Goal: Communication & Community: Answer question/provide support

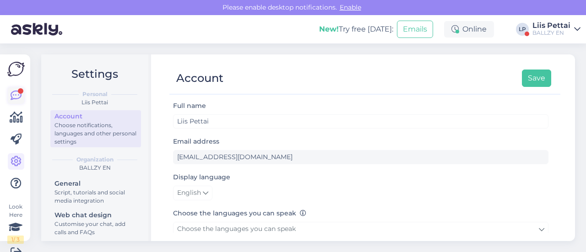
click at [16, 96] on icon at bounding box center [16, 95] width 11 height 11
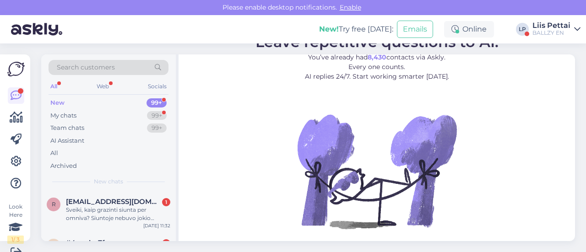
scroll to position [1, 0]
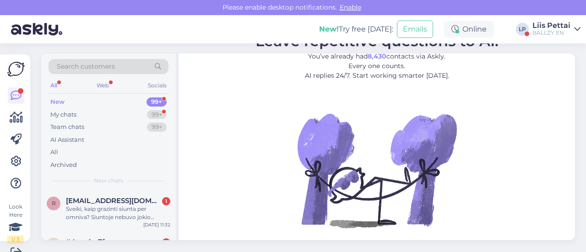
click at [551, 34] on div "BALLZY EN" at bounding box center [551, 32] width 38 height 7
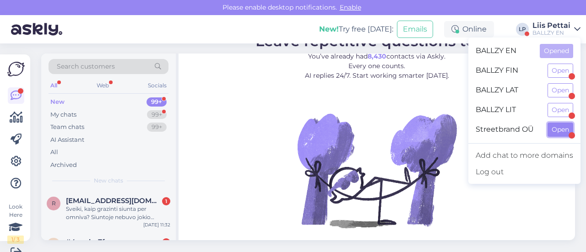
click at [552, 125] on button "Open" at bounding box center [560, 130] width 26 height 14
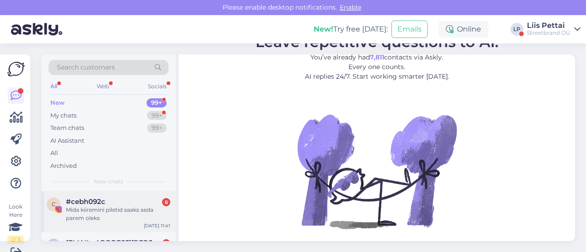
click at [75, 204] on span "#cebh092c" at bounding box center [85, 202] width 39 height 8
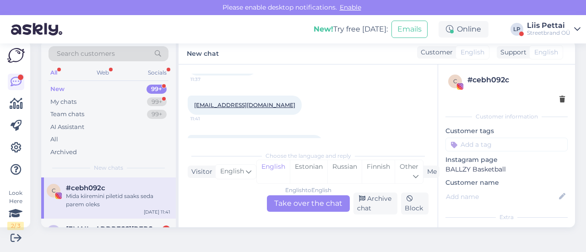
scroll to position [218, 0]
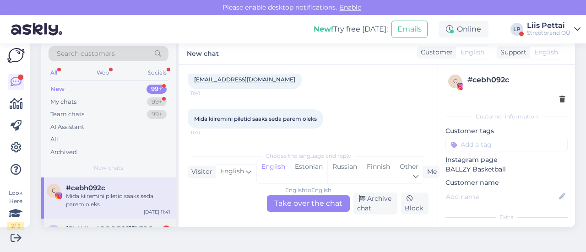
click at [112, 224] on div "m mihkel.louk@gmail.com 2 Kas saaks palun teha arve nr: 100097688 ümber ettevõt…" at bounding box center [108, 239] width 135 height 41
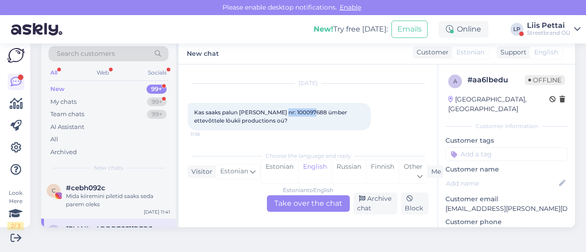
drag, startPoint x: 276, startPoint y: 111, endPoint x: 308, endPoint y: 115, distance: 32.2
click at [308, 115] on span "Kas saaks palun [PERSON_NAME] nr: 100097688 ümber ettevõttele löukii production…" at bounding box center [271, 116] width 154 height 15
copy span "100097688"
drag, startPoint x: 253, startPoint y: 123, endPoint x: 186, endPoint y: 124, distance: 66.8
click at [186, 124] on div "Chat started Jul 31 2025 Kas on võimalik ettevõttele arve ka teha? 13:38 Sep 3 …" at bounding box center [307, 146] width 259 height 163
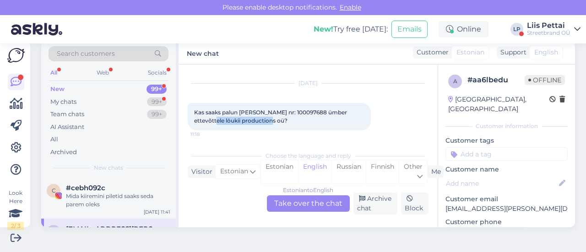
copy span "löukii productions oü"
click at [165, 199] on div "Mida kiiremini piletid saaks seda parem oleks" at bounding box center [118, 200] width 104 height 16
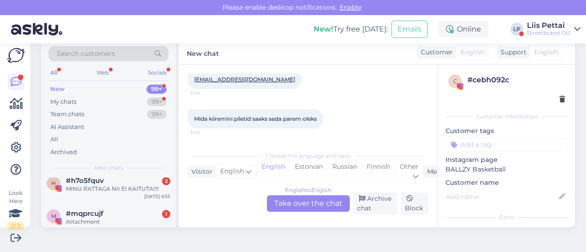
scroll to position [92, 0]
click at [125, 181] on div "#h7o5fquv 2" at bounding box center [118, 179] width 104 height 8
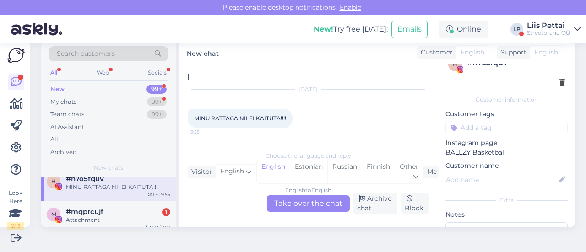
scroll to position [64, 0]
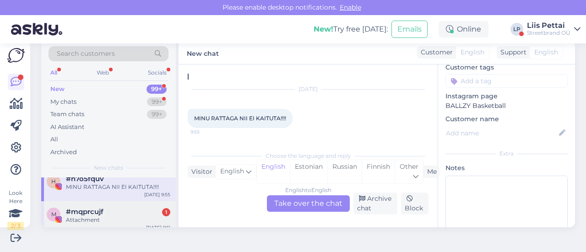
click at [107, 210] on div "#mqprcujf 1" at bounding box center [118, 212] width 104 height 8
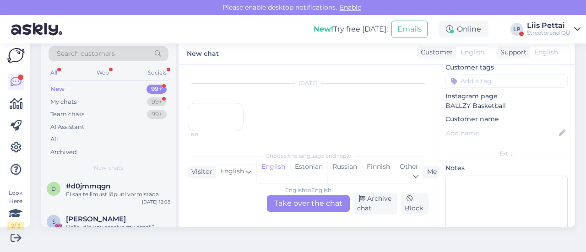
scroll to position [330, 0]
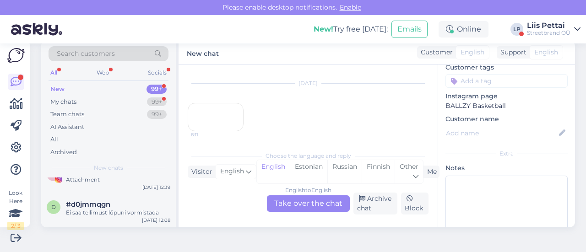
click at [107, 210] on div "Ei saa tellimust lõpuni vormistada" at bounding box center [118, 213] width 104 height 8
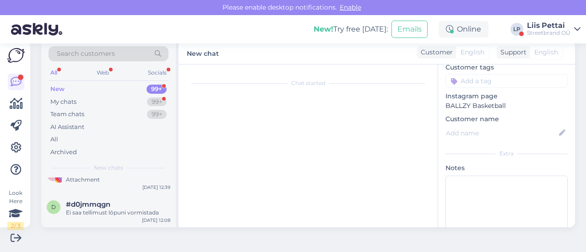
scroll to position [13, 0]
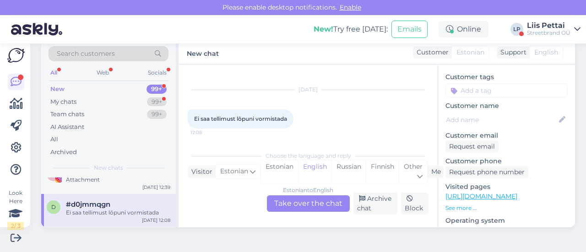
click at [294, 205] on div "Estonian to English Take over the chat" at bounding box center [308, 203] width 83 height 16
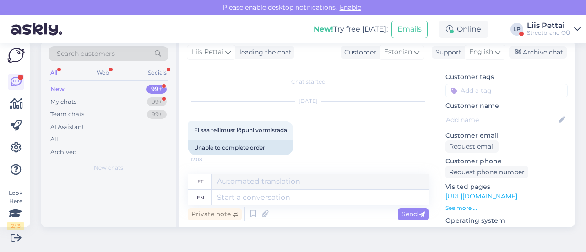
scroll to position [0, 0]
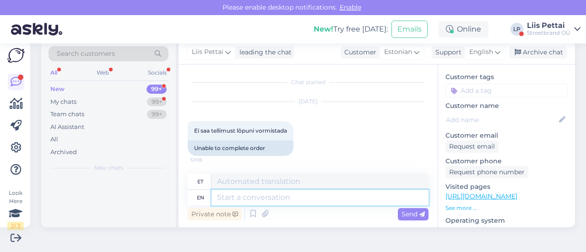
click at [279, 194] on textarea at bounding box center [319, 198] width 217 height 16
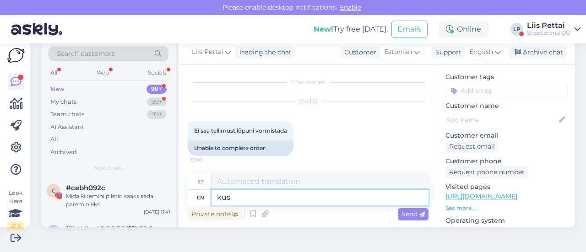
type textarea "kus t"
type textarea "kus"
type textarea "kus takerd"
type textarea "kus takerdute?"
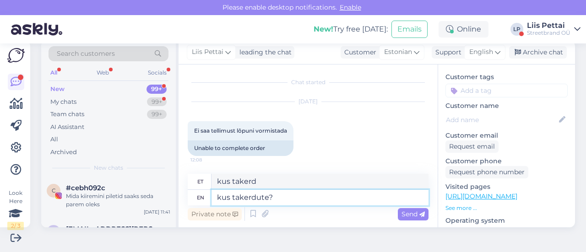
type textarea "kus takerdute?"
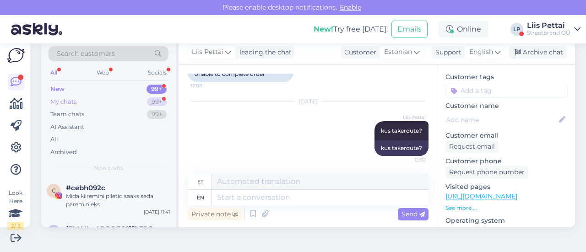
click at [83, 101] on div "My chats 99+" at bounding box center [109, 102] width 120 height 13
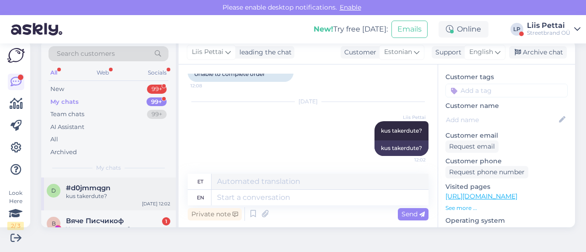
click at [79, 195] on div "kus takerdute?" at bounding box center [118, 196] width 104 height 8
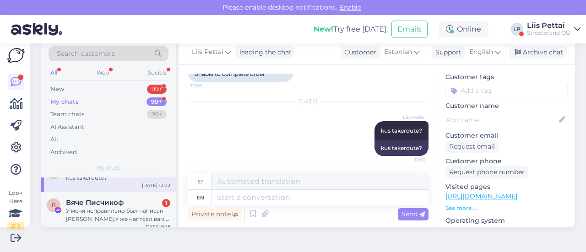
click at [80, 197] on div "В Вяче Писчикоф 1 У меня неправильно был написан емайл.я же наптсал.вам.емайл н…" at bounding box center [108, 212] width 135 height 41
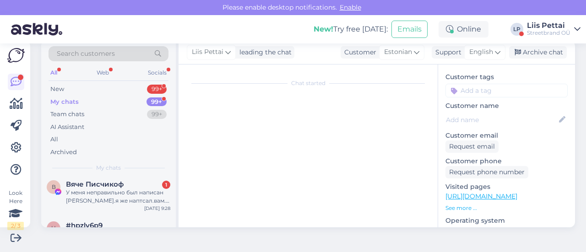
scroll to position [71, 0]
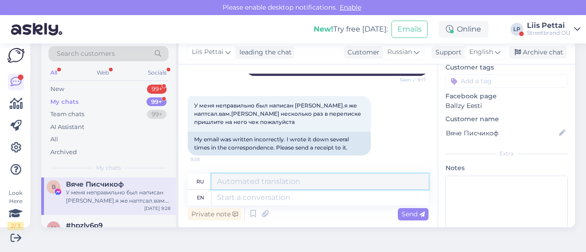
click at [271, 187] on textarea at bounding box center [319, 182] width 217 height 16
click at [272, 203] on textarea at bounding box center [319, 198] width 217 height 16
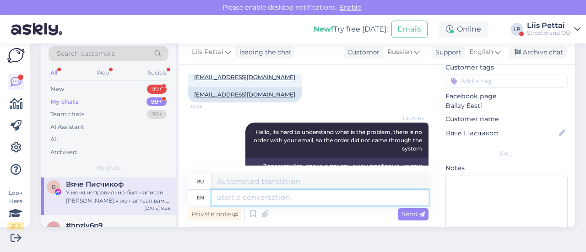
scroll to position [802, 0]
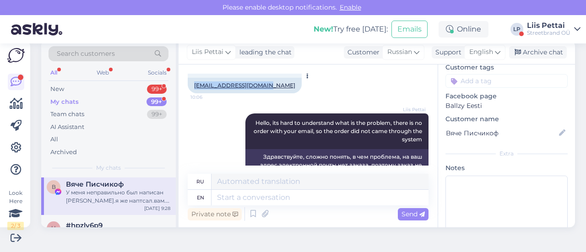
drag, startPoint x: 272, startPoint y: 86, endPoint x: 190, endPoint y: 85, distance: 81.9
click at [190, 85] on div "Baracuda7620@gmail.com" at bounding box center [245, 86] width 114 height 16
copy link "Baracuda7620@gmail.com"
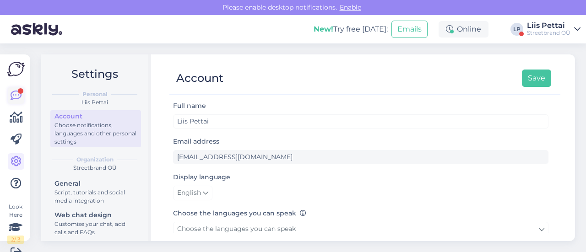
click at [17, 90] on icon at bounding box center [16, 95] width 11 height 11
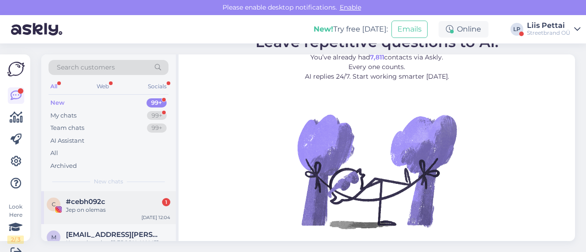
click at [87, 200] on span "#cebh092c" at bounding box center [85, 202] width 39 height 8
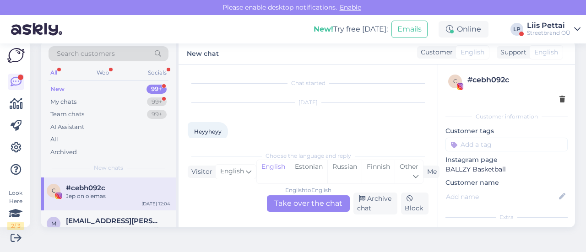
scroll to position [257, 0]
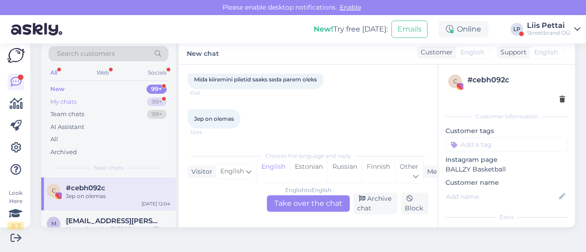
click at [90, 101] on div "My chats 99+" at bounding box center [109, 102] width 120 height 13
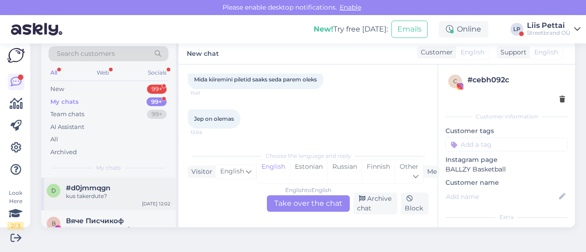
click at [64, 197] on div "d #d0jmmqgn kus takerdute?" at bounding box center [109, 192] width 124 height 16
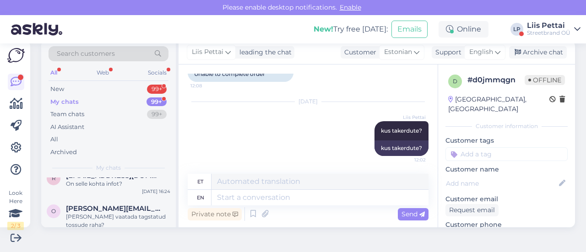
scroll to position [476, 0]
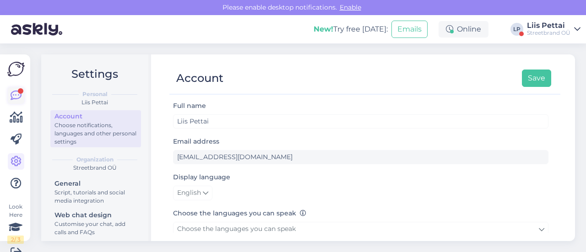
click at [22, 95] on link at bounding box center [16, 95] width 16 height 16
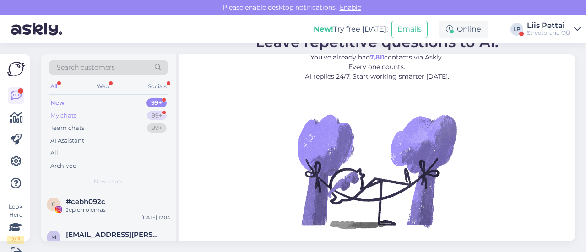
click at [65, 113] on div "My chats" at bounding box center [63, 115] width 26 height 9
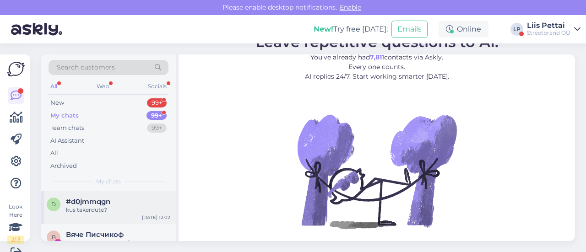
click at [130, 202] on div "#d0jmmqgn" at bounding box center [118, 202] width 104 height 8
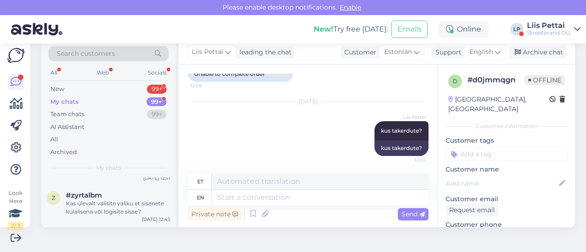
scroll to position [659, 0]
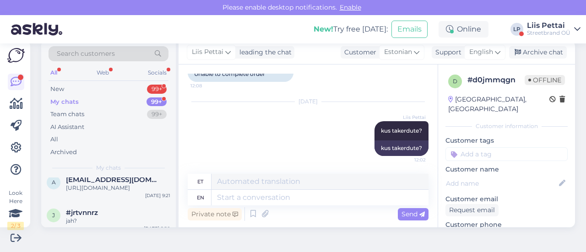
click at [546, 36] on div "Streetbrand OÜ" at bounding box center [548, 32] width 43 height 7
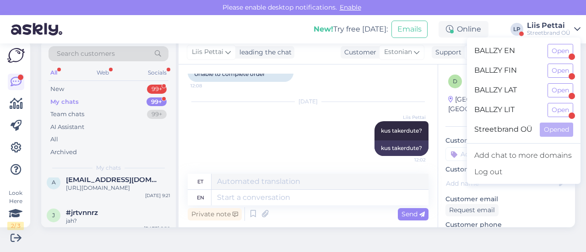
click at [546, 56] on div "BALLZY EN Open" at bounding box center [523, 51] width 113 height 20
click at [562, 50] on button "Open" at bounding box center [560, 51] width 26 height 14
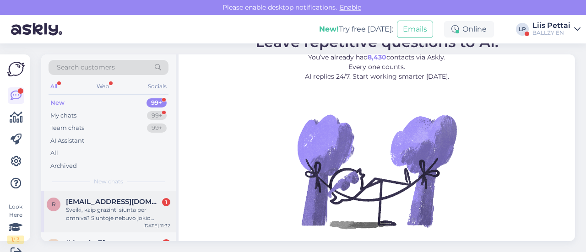
click at [98, 206] on div "Sveiki, kaip grazinti siunta per omniva? Siuntoje nebuvo jokio uzsakymo lapo, t…" at bounding box center [118, 214] width 104 height 16
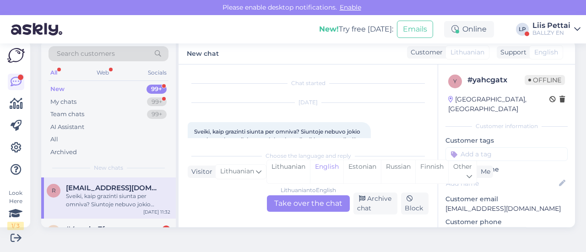
scroll to position [19, 0]
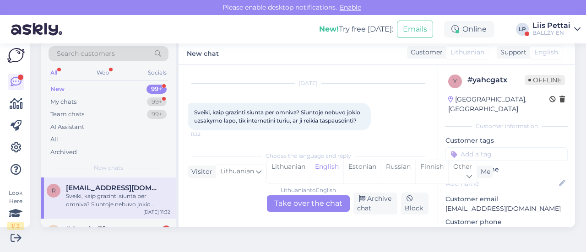
click at [289, 203] on div "Lithuanian to English Take over the chat" at bounding box center [308, 203] width 83 height 16
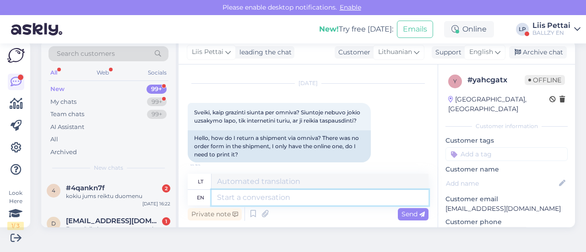
click at [289, 203] on textarea at bounding box center [319, 198] width 217 height 16
type textarea "you h"
type textarea "tu"
type textarea "you have re"
type textarea "tu turi"
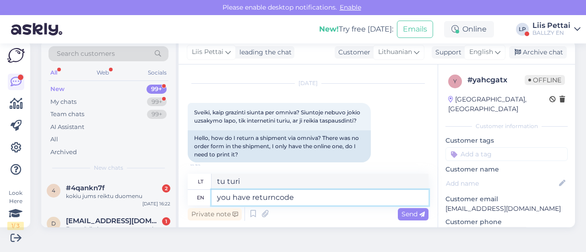
type textarea "you have returncode i"
type textarea "turite grąžinimo kodą"
type textarea "you have returncode in your o"
type textarea "turite grąžinimo kodą savo"
type textarea "you have returncode in your omniva s"
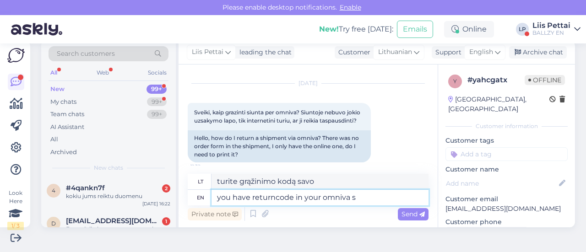
type textarea "Ar jūsų „Omniva“ sistemoje yra grąžinimo kodas?"
type textarea "you have returncode in your omniva sms"
type textarea "Jūsų „Omniva“ SMS žinutėje yra grąžinimo kodas"
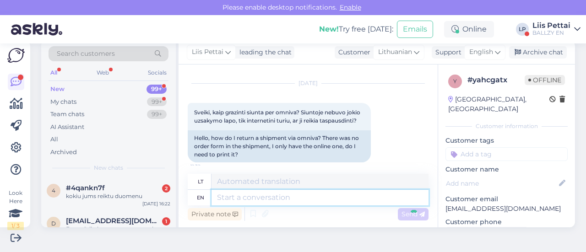
scroll to position [81, 0]
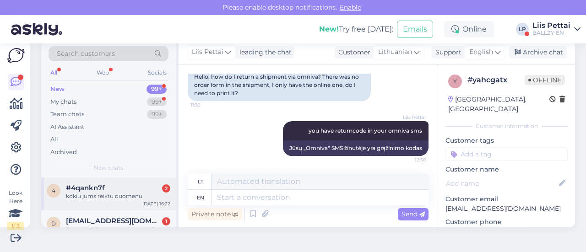
click at [124, 195] on div "kokiu jums reiktu duomenu" at bounding box center [118, 196] width 104 height 8
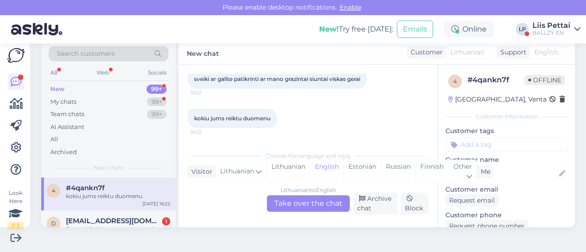
click at [291, 199] on div "Lithuanian to English Take over the chat" at bounding box center [308, 203] width 83 height 16
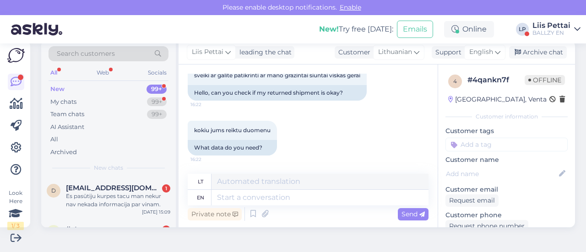
scroll to position [64, 0]
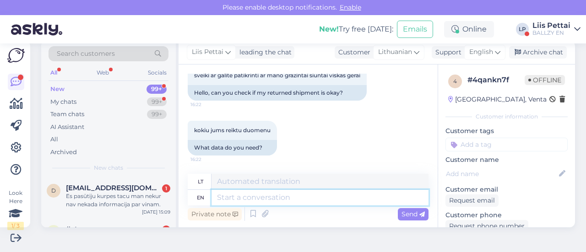
click at [384, 199] on textarea at bounding box center [319, 198] width 217 height 16
type textarea "you wi"
type textarea "tu"
type textarea "you will g"
type textarea "tu darysi"
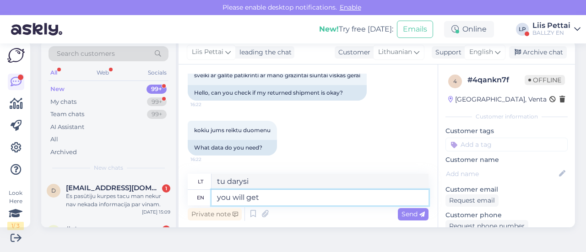
type textarea "you will get e"
type textarea "gausite"
type textarea "you will get email once its arrived"
type textarea "gausite el. laišką, kai tik jis atkeliaus"
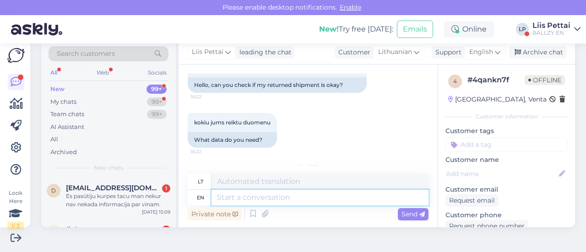
scroll to position [138, 0]
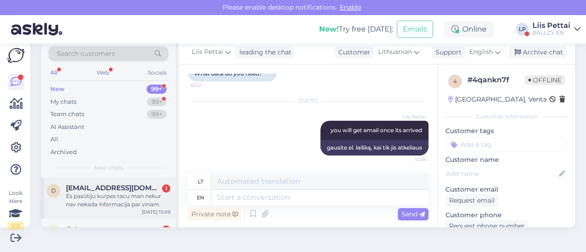
click at [149, 186] on div "d3msk4@gmail.com 1" at bounding box center [118, 188] width 104 height 8
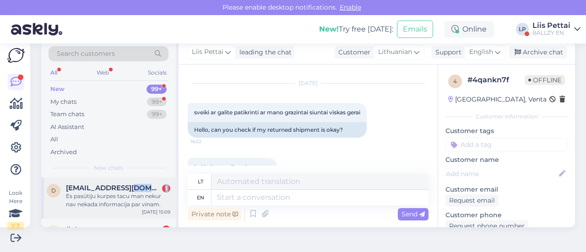
click at [149, 186] on div "d3msk4@gmail.com 1" at bounding box center [118, 188] width 104 height 8
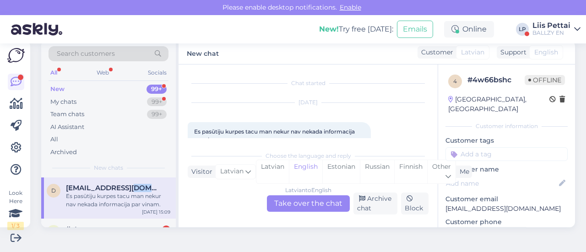
scroll to position [21, 0]
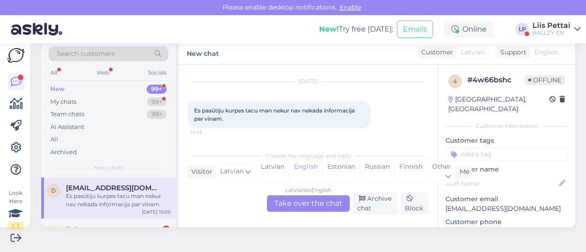
click at [269, 201] on div "Latvian to English Take over the chat" at bounding box center [308, 203] width 83 height 16
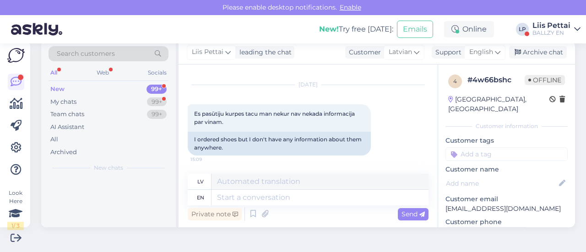
scroll to position [17, 0]
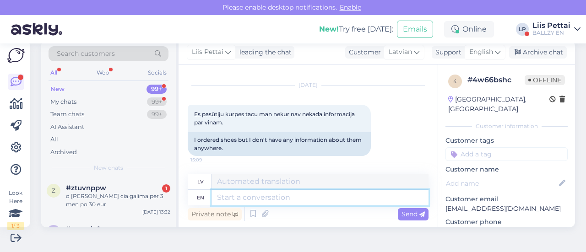
click at [268, 201] on textarea at bounding box center [319, 198] width 217 height 16
type textarea "y"
type textarea "did y"
type textarea "izdarīja"
type textarea "did you ge"
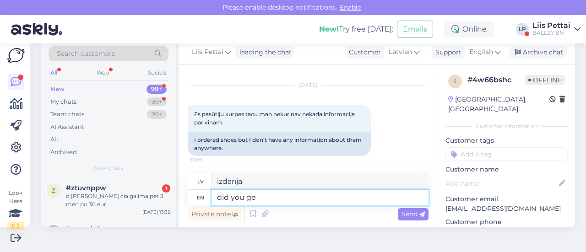
type textarea "vai tu"
type textarea "did you get or"
type textarea "Vai tu dabūji?"
type textarea "did you get order c"
type textarea "Vai saņēmi pasūtījumu?"
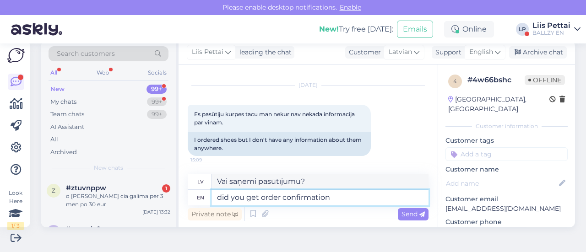
type textarea "did you get order confirmation?"
type textarea "vai saņēmi pasūtījuma apstiprinājumu?"
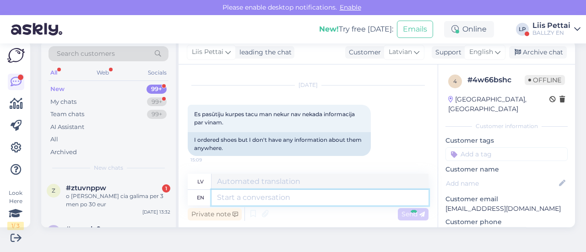
scroll to position [92, 0]
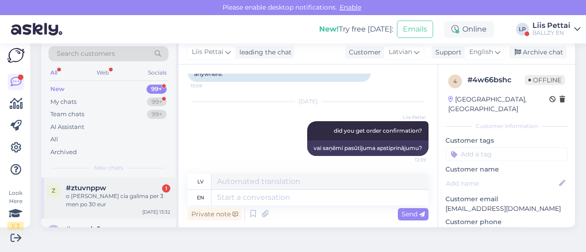
click at [147, 196] on div "o tai kaip cia galima per 3 men po 30 eur" at bounding box center [118, 200] width 104 height 16
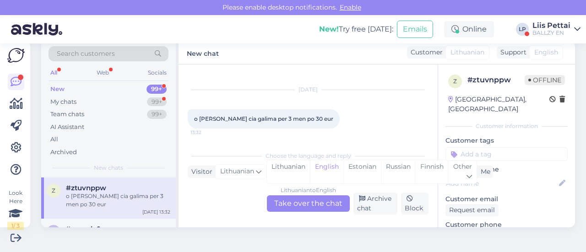
click at [327, 206] on div "Lithuanian to English Take over the chat" at bounding box center [308, 203] width 83 height 16
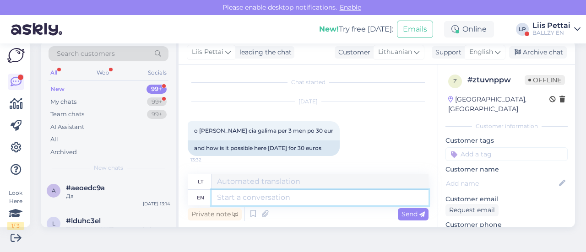
click at [327, 203] on textarea at bounding box center [319, 198] width 217 height 16
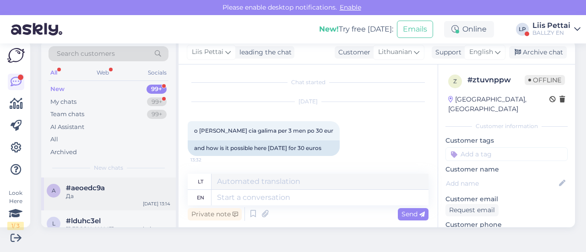
click at [87, 204] on div "a #aeoedc9a Да Sep 2 13:14" at bounding box center [108, 194] width 135 height 33
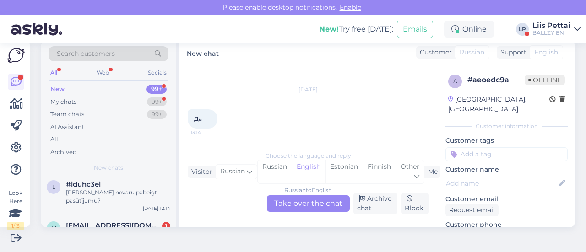
scroll to position [55, 0]
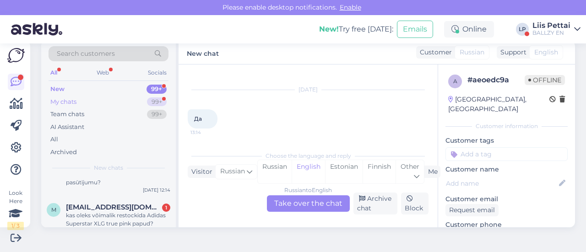
click at [103, 96] on div "My chats 99+" at bounding box center [109, 102] width 120 height 13
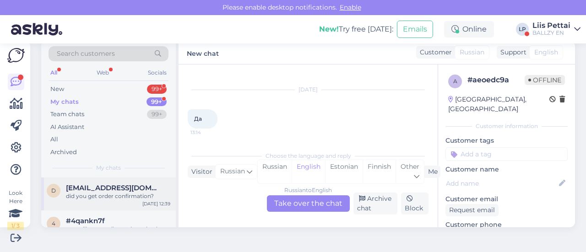
click at [86, 190] on span "d3msk4@gmail.com" at bounding box center [113, 188] width 95 height 8
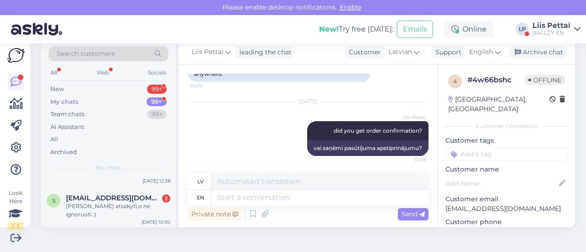
scroll to position [110, 0]
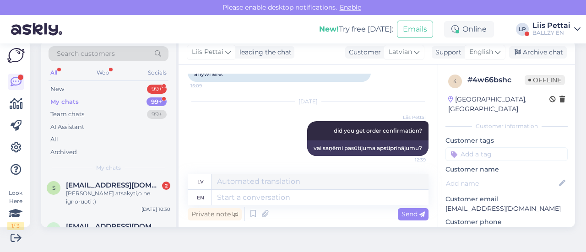
click at [86, 190] on div "Gal galit atsakyti,o ne ignoruoti :)" at bounding box center [118, 197] width 104 height 16
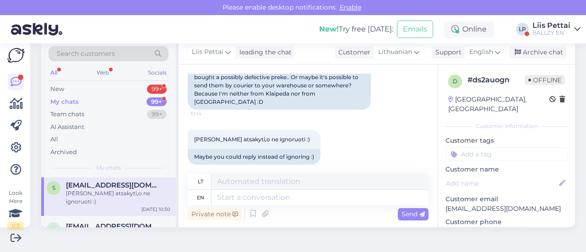
scroll to position [251, 0]
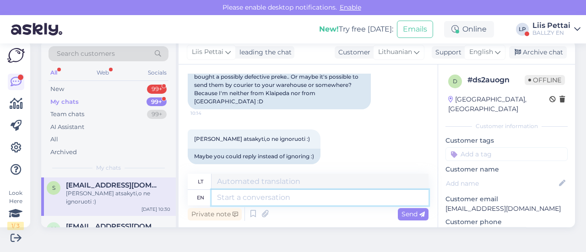
click at [374, 201] on textarea at bounding box center [319, 198] width 217 height 16
type textarea "Hello,"
type textarea "Sveiki,"
type textarea "Hello, sorry,"
type textarea "Sveiki, atsiprašau,"
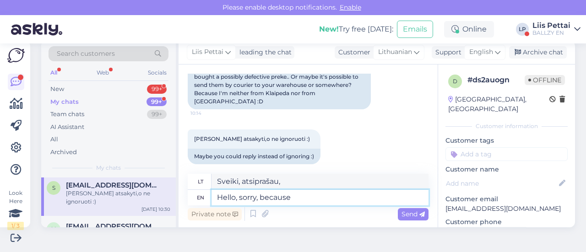
type textarea "Hello, sorry, because y"
type textarea "Sveiki, atsiprašau, nes"
type textarea "Hello, sorry, because you ne"
type textarea "Sveiki, atsiprašau, nes jūs"
type textarea "Hello, sorry, because you need t"
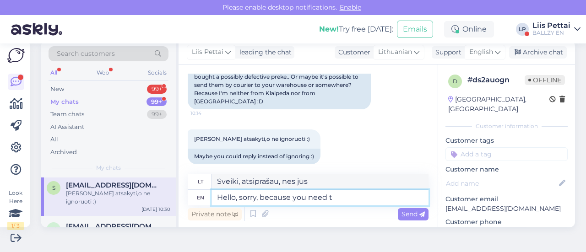
type textarea "Sveiki, atsiprašau, nes jums reikia"
type textarea "Hello, sorry, because you need to change or"
type textarea "Sveiki, atsiprašau, nes jums reikia persirengti."
type textarea "Hello, sorry, because you need to change or m"
type textarea "Sveiki, atsiprašau, nes jums reikia pakeisti arba"
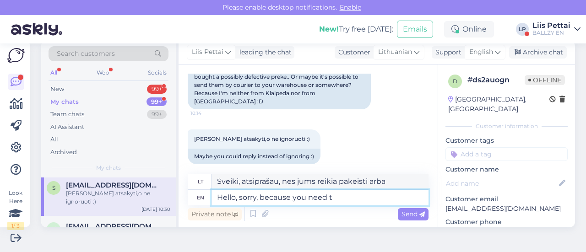
type textarea "Hello, sorry, because you need"
type textarea "Sveiki, atsiprašau, nes jums reikia persirengti."
type textarea "Hello, sorry, because you nee"
type textarea "Sveiki, atsiprašau, nes jums reikia"
type textarea "Hello, sorry, becaus"
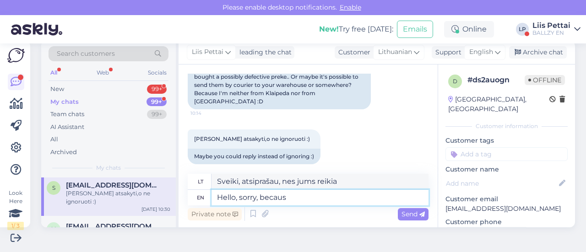
type textarea "Sveiki, atsiprašau, nes jūs"
type textarea "Hello, sorry, be"
type textarea "Sveiki, atsiprašau, būk"
type textarea "Hello, sorry,"
type textarea "Sveiki, atsiprašau,"
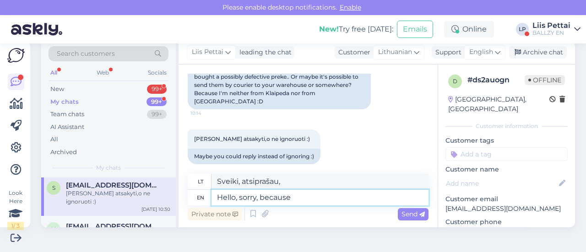
type textarea "Hello, sorry, because i"
type textarea "Sveiki, atsiprašau, nes"
type textarea "Hello, sorry, because its b"
type textarea "Sveiki, atsiprašau, nes tai"
type textarea "Hello, sorry, because its bought f"
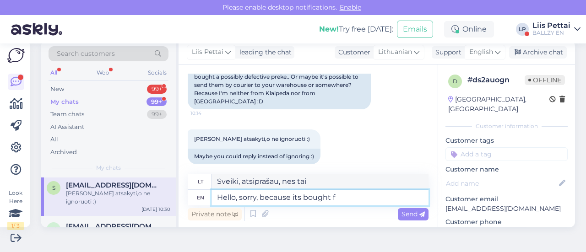
type textarea "Sveiki, atsiprašau, nes jis nupirktas."
type textarea "Hello, sorry, because its bought from"
type textarea "Sveiki, atsiprašau, nes pirkau iš..."
type textarea "Hello, sorry, because its bought from physical st"
type textarea "Sveiki, atsiprašau, nes pirkau fizinėje parduotuvėje."
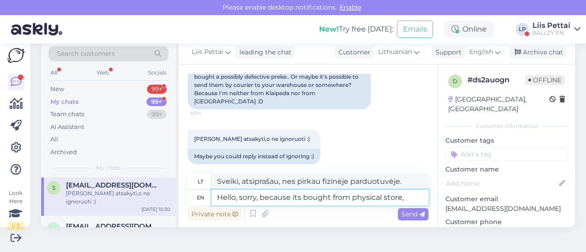
type textarea "Hello, sorry, because its bought from physical store, y"
type textarea "Sveiki, atsiprašau, pirkau fizinėje parduotuvėje."
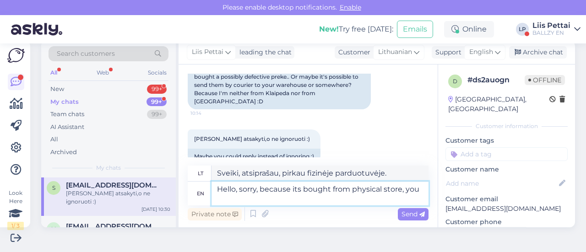
type textarea "Hello, sorry, because its bought from physical store, you h"
type textarea "Sveiki, atsiprašau, nes pirkau fizinėje parduotuvėje."
type textarea "Hello, sorry, because its bought from physical store, you have to"
type textarea "Sveiki, atsiprašome, kadangi pirkote fizinėje parduotuvėje,..."
type textarea "Hello, sorry, because its bought from physical store, you have to v"
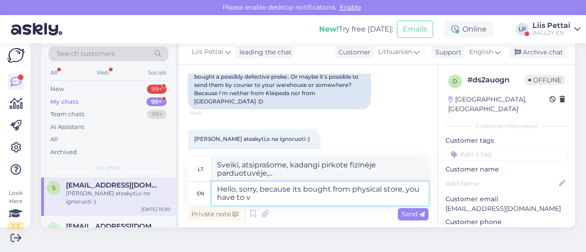
type textarea "Sveiki, atsiprašau, kadangi pirkote fizinėje parduotuvėje, turite..."
type textarea "Hello, sorry, because its bought from physical store, you have to visit p"
type textarea "Sveiki, atsiprašau, kadangi pirkau fizinėje parduotuvėje, teks apsilankyti."
type textarea "Hello, sorry, because its bought from physical store, you have to visit physica…"
type textarea "Sveiki, atsiprašome, kadangi pirkote fizinėje parduotuvėje, turite apsilankyti …"
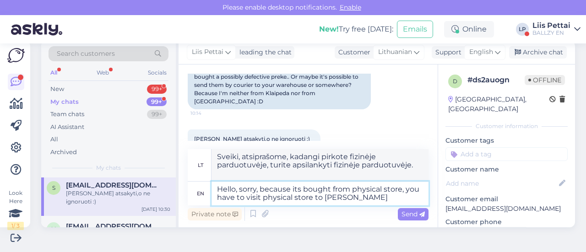
type textarea "Hello, sorry, because its bought from physical store, you have to visit physica…"
type textarea "Sveiki, atsiprašome, kadangi pirkote fizinėje parduotuvėje, norėdami pasikeisti…"
type textarea "Hello, sorry, because its bought from physical store, you have to visit physica…"
type textarea "Sveiki, atsiprašome, kadangi pirkote fizinėje parduotuvėje, norėdami pasikeisti…"
type textarea "Hello, sorry, because its bought from physical store, you have to visit physica…"
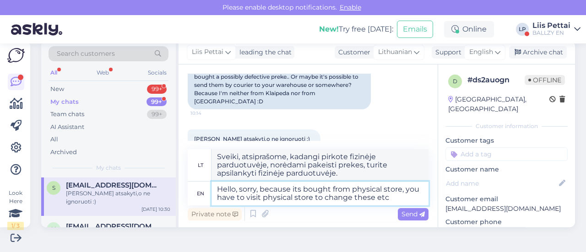
type textarea "Sveiki, atsiprašome, kadangi pirkote fizinėje parduotuvėje, norėdami pakeisti š…"
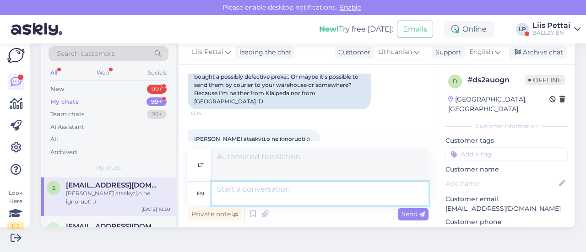
scroll to position [330, 0]
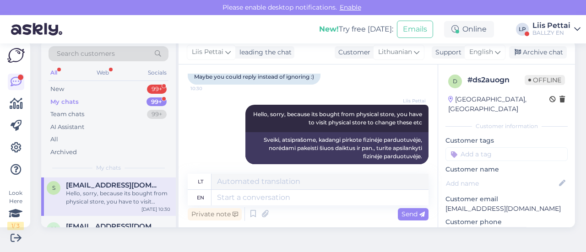
click at [135, 168] on div "My chats" at bounding box center [109, 168] width 120 height 8
click at [135, 197] on div "Hello, sorry, because its bought from physical store, you have to visit physica…" at bounding box center [118, 197] width 104 height 16
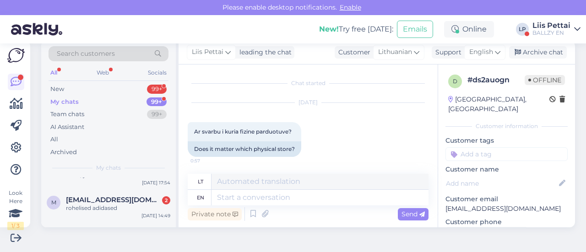
scroll to position [476, 0]
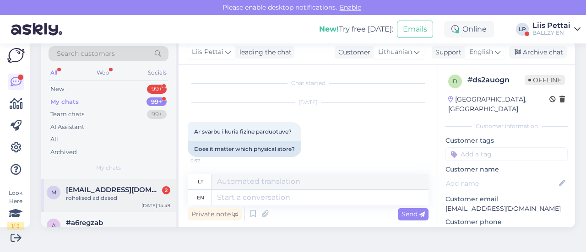
click at [128, 189] on span "mirteltapsi@gmail.com" at bounding box center [113, 190] width 95 height 8
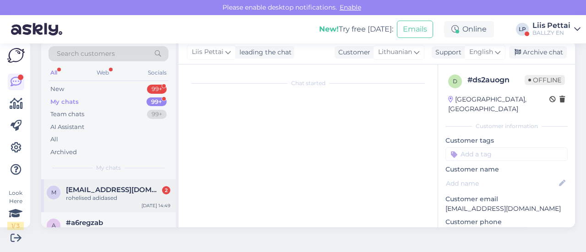
scroll to position [99, 0]
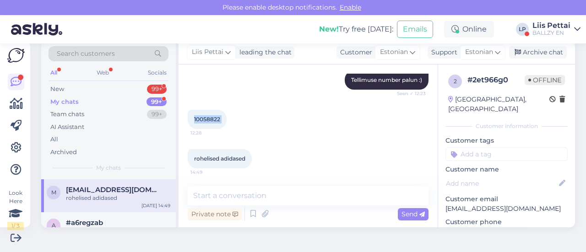
drag, startPoint x: 193, startPoint y: 118, endPoint x: 229, endPoint y: 114, distance: 36.8
click at [227, 114] on div "10058822 12:28" at bounding box center [207, 119] width 39 height 19
copy div "10058822 12:28"
